Goal: Transaction & Acquisition: Purchase product/service

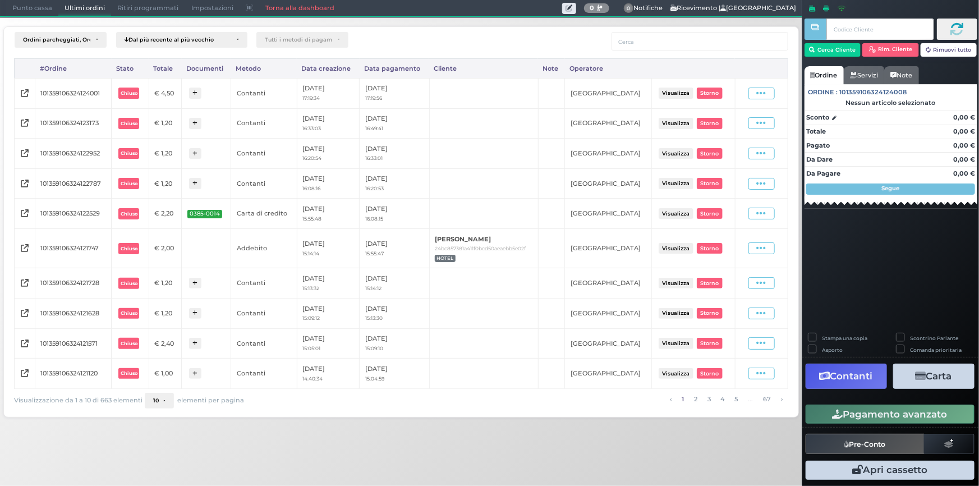
click at [29, 10] on span "Punto cassa" at bounding box center [32, 9] width 52 height 16
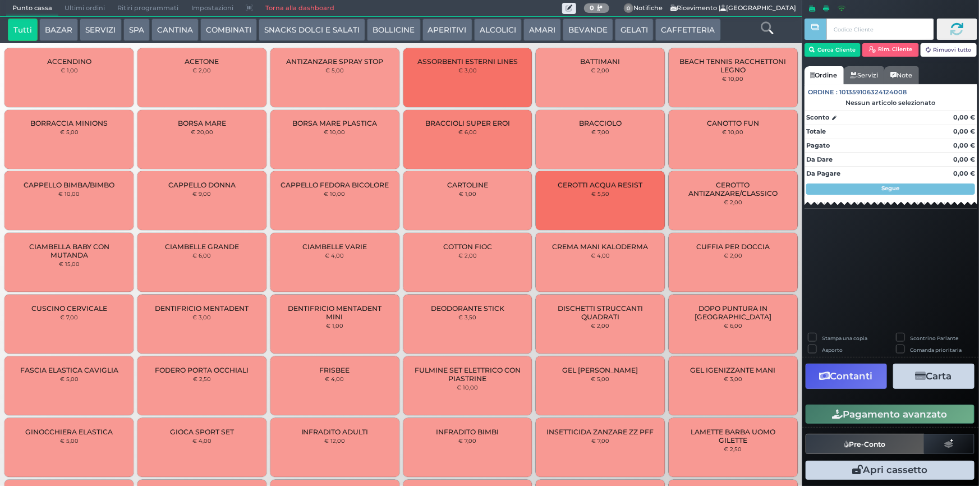
click at [773, 32] on icon at bounding box center [767, 28] width 12 height 12
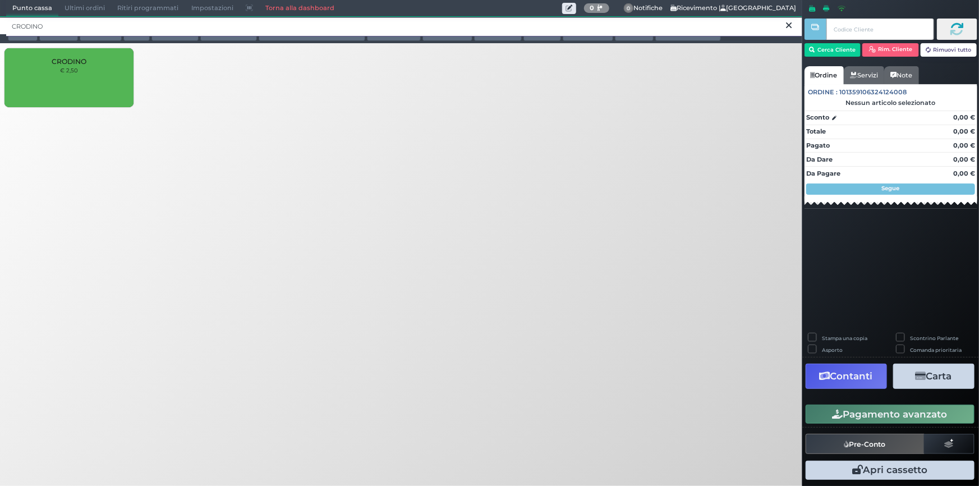
type input "CRODINO"
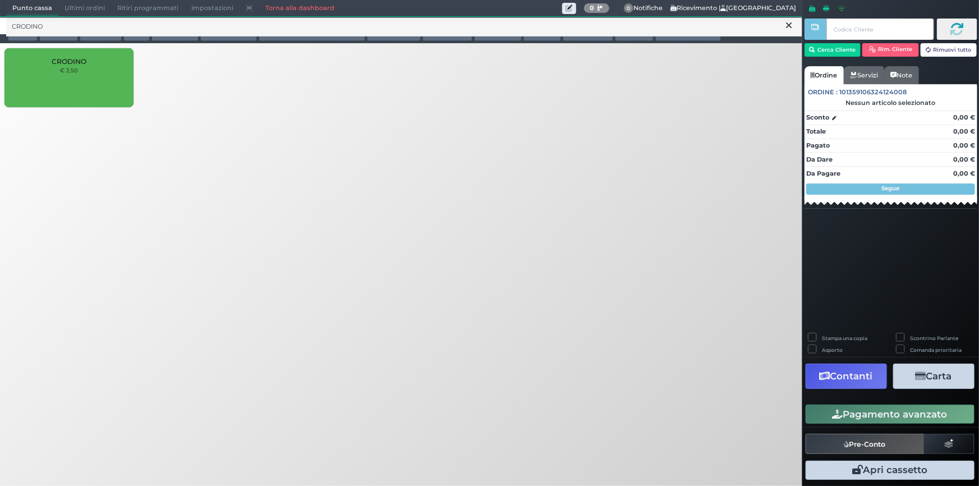
click at [58, 84] on div "CRODINO € 2,50" at bounding box center [68, 77] width 129 height 59
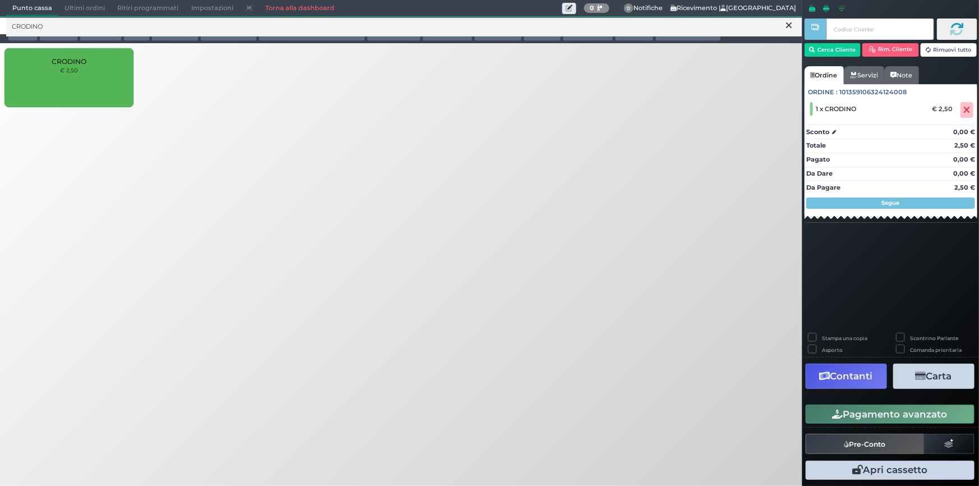
click at [894, 419] on button "Pagamento avanzato" at bounding box center [890, 413] width 169 height 19
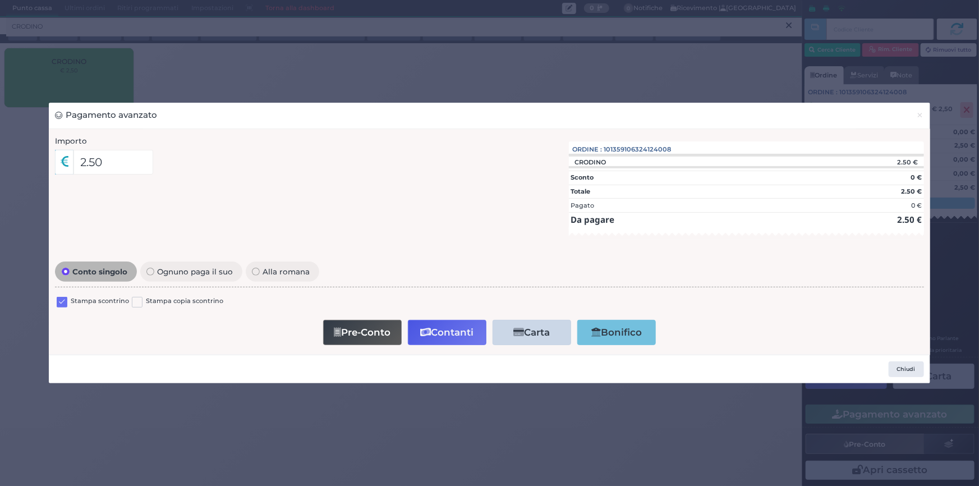
click at [61, 304] on label at bounding box center [62, 302] width 11 height 11
click at [0, 0] on input "checkbox" at bounding box center [0, 0] width 0 height 0
click at [431, 334] on button "Contanti" at bounding box center [447, 332] width 79 height 25
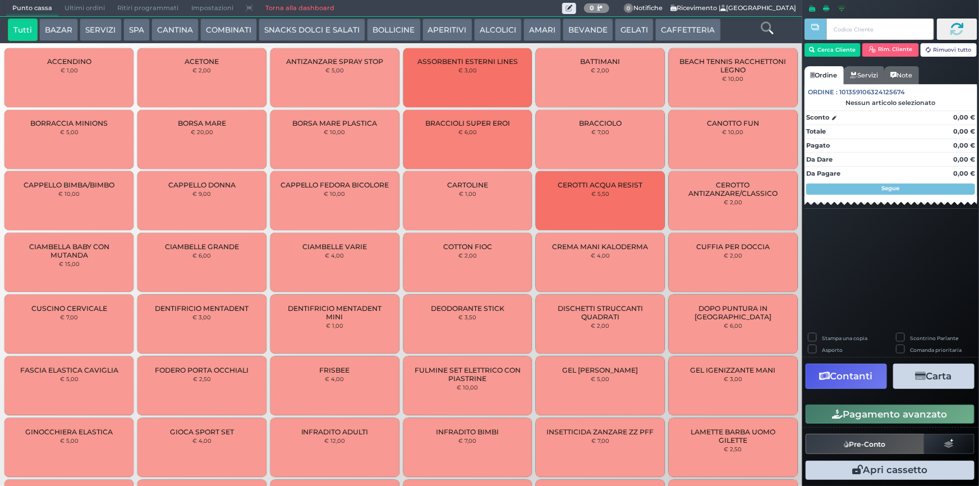
click at [75, 7] on span "Ultimi ordini" at bounding box center [84, 9] width 53 height 16
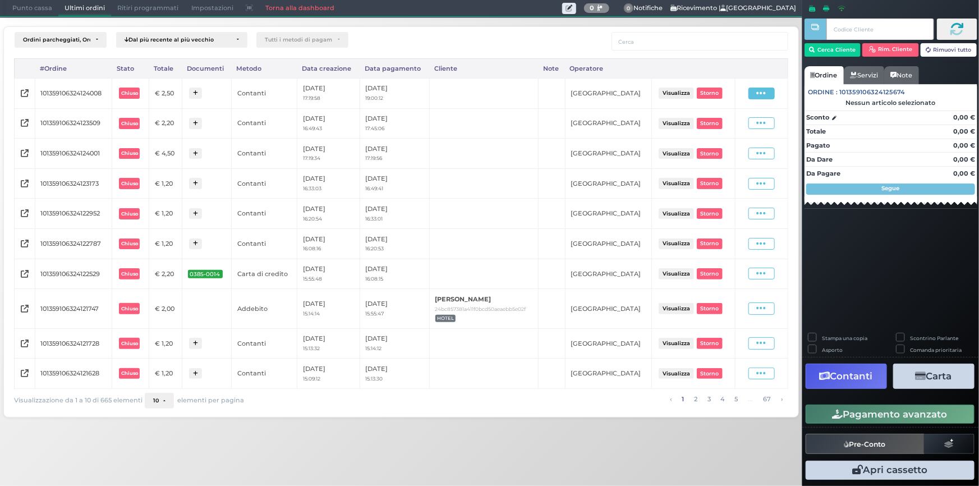
click at [755, 93] on span at bounding box center [761, 94] width 26 height 12
click at [741, 128] on span "Ristampa Pre-Conto" at bounding box center [737, 125] width 46 height 19
